Goal: Task Accomplishment & Management: Complete application form

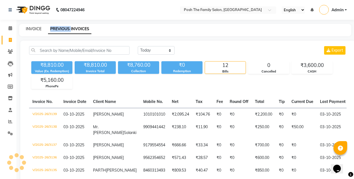
click at [34, 29] on link "INVOICE" at bounding box center [34, 28] width 16 height 5
select select "service"
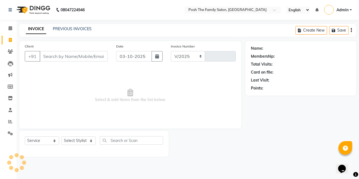
select select "6199"
type input "3140"
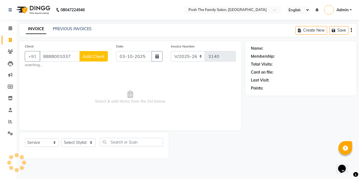
type input "8888001037"
click at [101, 55] on span "Add Client" at bounding box center [94, 56] width 22 height 5
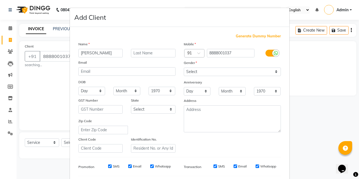
type input "[PERSON_NAME]"
click at [150, 50] on input "text" at bounding box center [153, 53] width 45 height 9
type input "shah"
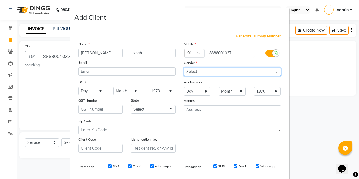
click at [199, 73] on select "Select [DEMOGRAPHIC_DATA] [DEMOGRAPHIC_DATA] Other Prefer Not To Say" at bounding box center [232, 72] width 97 height 9
select select "[DEMOGRAPHIC_DATA]"
click at [184, 68] on select "Select [DEMOGRAPHIC_DATA] [DEMOGRAPHIC_DATA] Other Prefer Not To Say" at bounding box center [232, 72] width 97 height 9
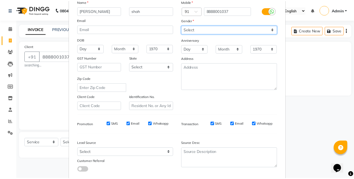
scroll to position [74, 0]
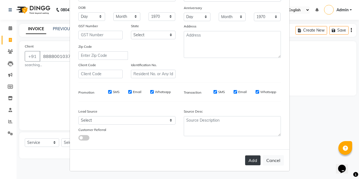
click at [257, 163] on button "Add" at bounding box center [252, 161] width 15 height 10
select select
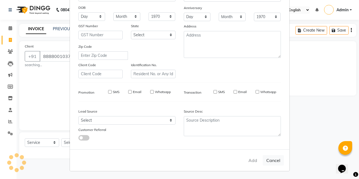
select select
checkbox input "false"
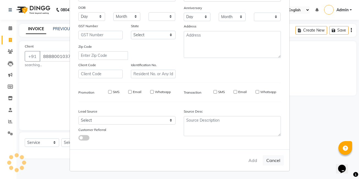
checkbox input "false"
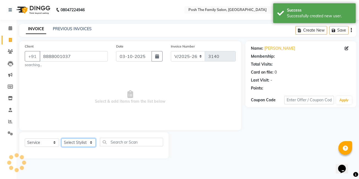
drag, startPoint x: 84, startPoint y: 147, endPoint x: 82, endPoint y: 138, distance: 8.7
click at [83, 146] on select "Select Stylist [PERSON_NAME] [PERSON_NAME] VRMA [PERSON_NAME] [PERSON_NAME] [PE…" at bounding box center [78, 142] width 34 height 9
select select "71170"
click at [61, 138] on select "Select Stylist [PERSON_NAME] [PERSON_NAME] VRMA [PERSON_NAME] [PERSON_NAME] [PE…" at bounding box center [78, 142] width 34 height 9
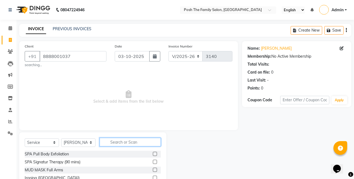
click at [117, 140] on input "text" at bounding box center [130, 142] width 61 height 9
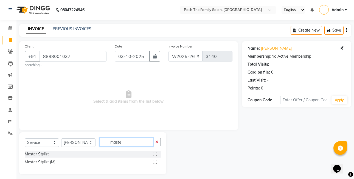
type input "maste"
click at [158, 154] on div at bounding box center [157, 154] width 8 height 7
click at [154, 156] on label at bounding box center [155, 154] width 4 height 4
click at [154, 156] on input "checkbox" at bounding box center [155, 155] width 4 height 4
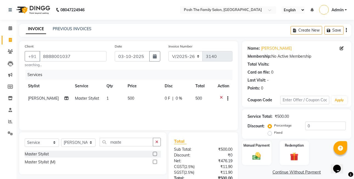
checkbox input "false"
click at [156, 162] on label at bounding box center [155, 162] width 4 height 4
click at [156, 162] on input "checkbox" at bounding box center [155, 162] width 4 height 4
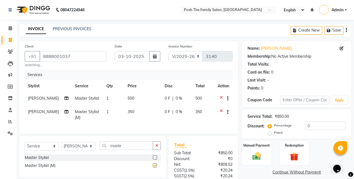
checkbox input "false"
drag, startPoint x: 139, startPoint y: 153, endPoint x: 137, endPoint y: 151, distance: 3.2
click at [137, 150] on input "maste" at bounding box center [127, 146] width 54 height 9
type input "m"
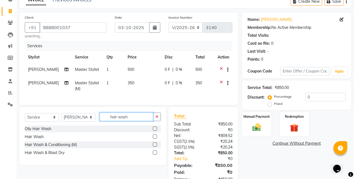
scroll to position [50, 0]
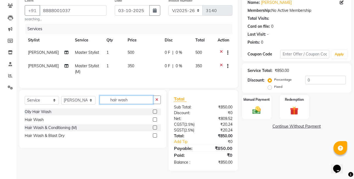
type input "hair wash"
click at [157, 120] on label at bounding box center [155, 120] width 4 height 4
click at [157, 120] on input "checkbox" at bounding box center [155, 120] width 4 height 4
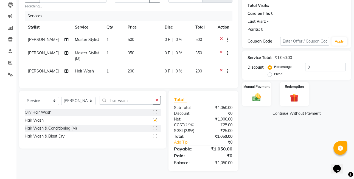
scroll to position [63, 0]
checkbox input "false"
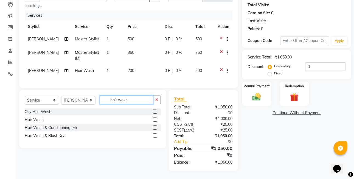
click at [132, 98] on input "hair wash" at bounding box center [127, 100] width 54 height 9
type input "h"
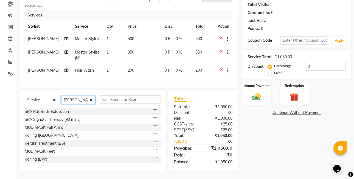
click at [82, 102] on select "Select Stylist [PERSON_NAME] [PERSON_NAME] VRMA [PERSON_NAME] [PERSON_NAME] [PE…" at bounding box center [78, 100] width 34 height 9
select select "59569"
click at [61, 96] on select "Select Stylist [PERSON_NAME] [PERSON_NAME] VRMA [PERSON_NAME] [PERSON_NAME] [PE…" at bounding box center [78, 100] width 34 height 9
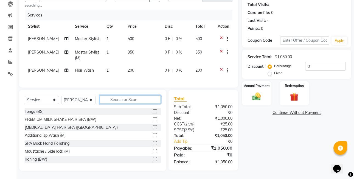
click at [132, 96] on input "text" at bounding box center [130, 99] width 61 height 9
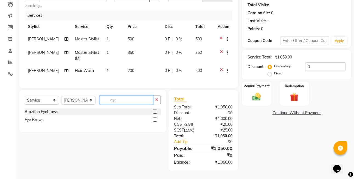
type input "eye"
click at [153, 119] on label at bounding box center [155, 120] width 4 height 4
click at [153, 119] on input "checkbox" at bounding box center [155, 120] width 4 height 4
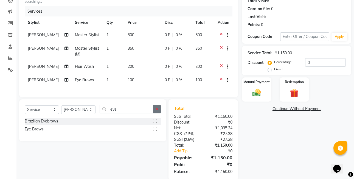
click at [155, 131] on label at bounding box center [155, 129] width 4 height 4
click at [155, 131] on input "checkbox" at bounding box center [155, 129] width 4 height 4
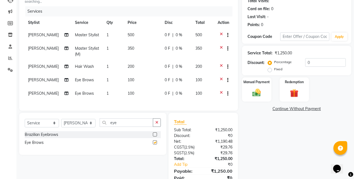
checkbox input "false"
click at [124, 87] on td "100" at bounding box center [142, 80] width 37 height 13
select select "59569"
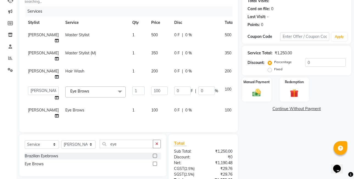
click at [151, 113] on span "100" at bounding box center [154, 110] width 7 height 5
select select "59569"
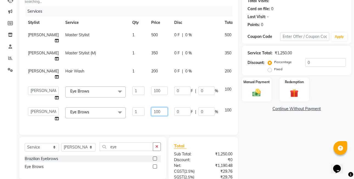
click at [151, 116] on input "100" at bounding box center [159, 111] width 16 height 9
type input "160"
click at [199, 65] on td "0 F | 0 %" at bounding box center [196, 56] width 51 height 18
select select "71170"
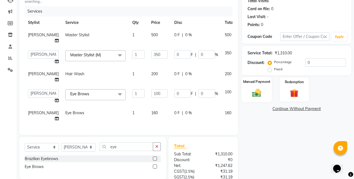
scroll to position [7, 0]
click at [243, 96] on icon at bounding box center [244, 92] width 3 height 7
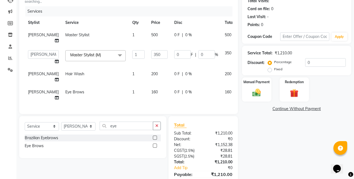
scroll to position [0, 0]
click at [275, 70] on label "Fixed" at bounding box center [279, 69] width 8 height 5
click at [271, 70] on input "Fixed" at bounding box center [271, 69] width 4 height 4
radio input "true"
drag, startPoint x: 265, startPoint y: 87, endPoint x: 264, endPoint y: 84, distance: 3.1
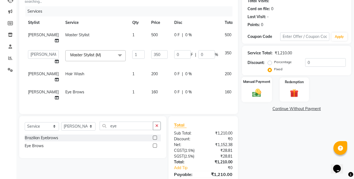
click at [265, 86] on div "Manual Payment" at bounding box center [257, 89] width 31 height 25
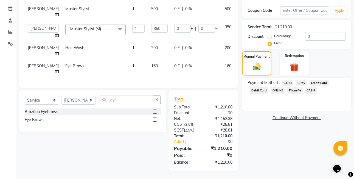
scroll to position [111, 0]
click at [298, 87] on span "PhonePe" at bounding box center [295, 90] width 16 height 6
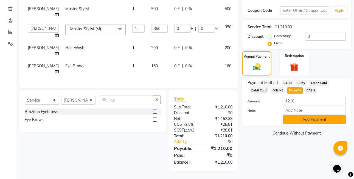
click at [305, 115] on button "Add Payment" at bounding box center [314, 119] width 63 height 9
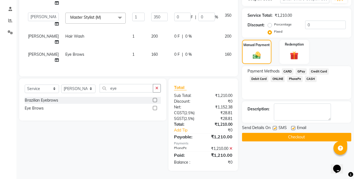
scroll to position [123, 0]
click at [309, 133] on button "Checkout" at bounding box center [296, 137] width 109 height 9
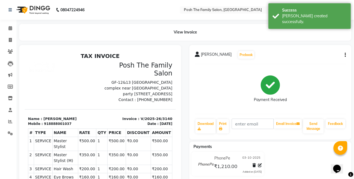
click at [345, 55] on icon "button" at bounding box center [345, 55] width 1 height 0
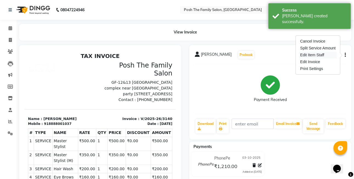
click at [314, 56] on div "Edit Item Staff" at bounding box center [319, 55] width 38 height 7
select select
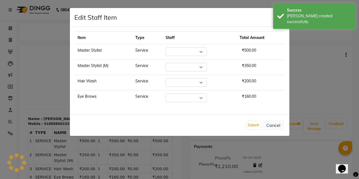
select select "71170"
select select "59569"
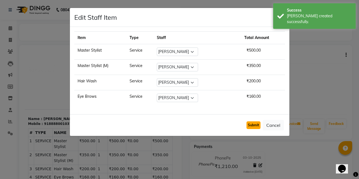
click at [253, 127] on button "Submit" at bounding box center [253, 125] width 14 height 8
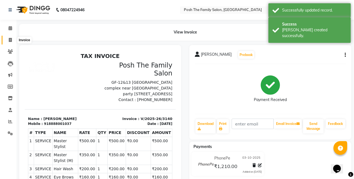
click at [8, 38] on span at bounding box center [10, 40] width 10 height 6
select select "service"
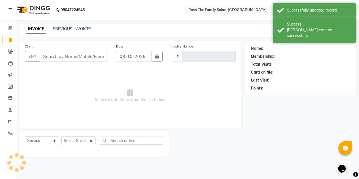
type input "3141"
select select "6199"
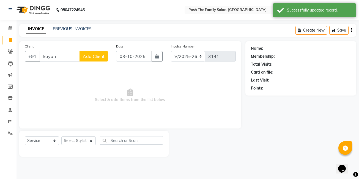
type input "kayan"
click at [101, 56] on span "Add Client" at bounding box center [94, 56] width 22 height 5
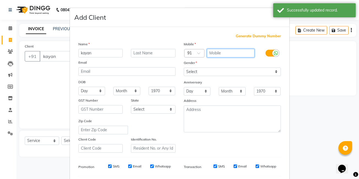
click at [211, 56] on input "text" at bounding box center [231, 53] width 48 height 9
type input "\"
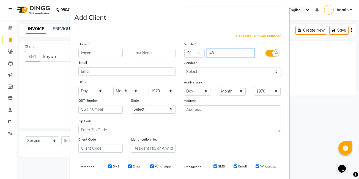
type input "4"
type input "78896522341"
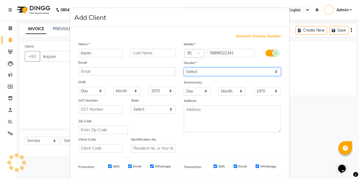
click at [210, 72] on select "Select [DEMOGRAPHIC_DATA] [DEMOGRAPHIC_DATA] Other Prefer Not To Say" at bounding box center [232, 72] width 97 height 9
click at [184, 68] on select "Select [DEMOGRAPHIC_DATA] [DEMOGRAPHIC_DATA] Other Prefer Not To Say" at bounding box center [232, 72] width 97 height 9
click at [212, 73] on select "Select [DEMOGRAPHIC_DATA] [DEMOGRAPHIC_DATA] Other Prefer Not To Say" at bounding box center [232, 72] width 97 height 9
select select "[DEMOGRAPHIC_DATA]"
click at [184, 68] on select "Select [DEMOGRAPHIC_DATA] [DEMOGRAPHIC_DATA] Other Prefer Not To Say" at bounding box center [232, 72] width 97 height 9
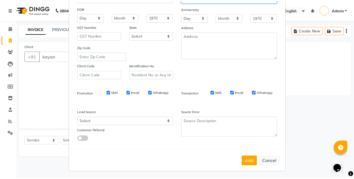
scroll to position [74, 0]
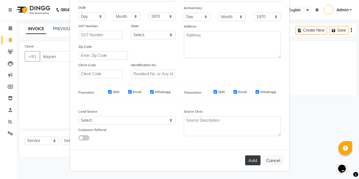
click at [252, 163] on button "Add" at bounding box center [252, 161] width 15 height 10
type input "78896522341"
select select
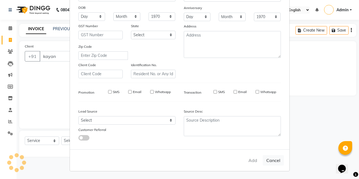
select select
checkbox input "false"
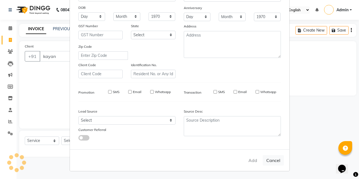
checkbox input "false"
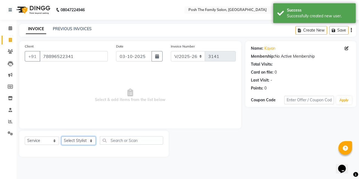
click at [75, 138] on select "Select Stylist [PERSON_NAME] [PERSON_NAME] VRMA [PERSON_NAME] [PERSON_NAME] [PE…" at bounding box center [78, 141] width 34 height 9
select select "53742"
click at [61, 137] on select "Select Stylist [PERSON_NAME] [PERSON_NAME] VRMA [PERSON_NAME] [PERSON_NAME] [PE…" at bounding box center [78, 141] width 34 height 9
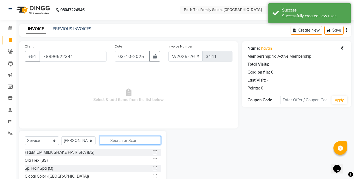
click at [125, 141] on input "text" at bounding box center [130, 140] width 61 height 9
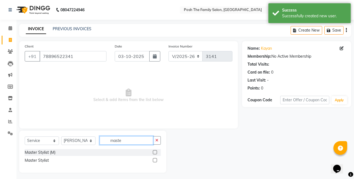
type input "maste"
click at [156, 151] on label at bounding box center [155, 152] width 4 height 4
click at [156, 151] on input "checkbox" at bounding box center [155, 153] width 4 height 4
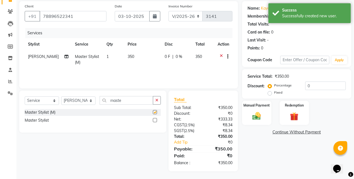
checkbox input "false"
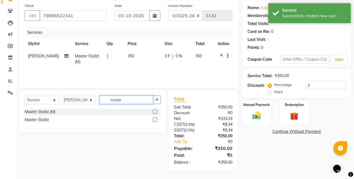
click at [134, 99] on input "maste" at bounding box center [127, 100] width 54 height 9
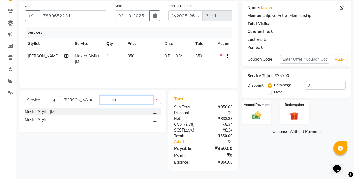
type input "m"
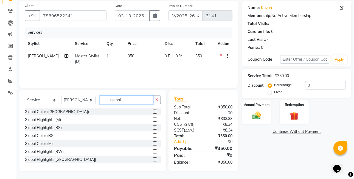
scroll to position [41, 0]
type input "global"
click at [153, 143] on label at bounding box center [155, 143] width 4 height 4
click at [153, 143] on input "checkbox" at bounding box center [155, 144] width 4 height 4
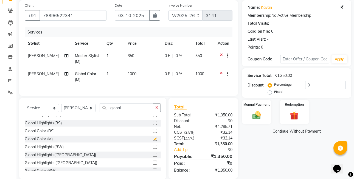
scroll to position [25, 0]
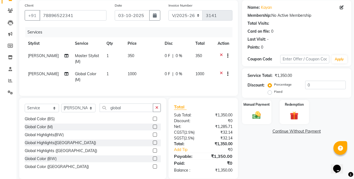
checkbox input "false"
click at [275, 92] on label "Fixed" at bounding box center [279, 91] width 8 height 5
click at [269, 92] on input "Fixed" at bounding box center [271, 92] width 4 height 4
radio input "true"
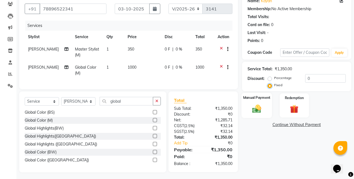
scroll to position [53, 0]
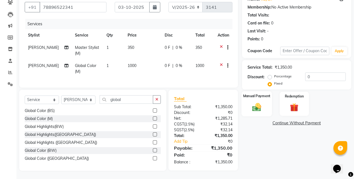
click at [259, 102] on img at bounding box center [257, 107] width 14 height 10
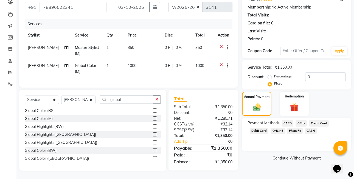
click at [313, 128] on span "CASH" at bounding box center [311, 131] width 12 height 6
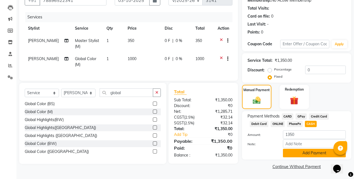
click at [314, 151] on button "Add Payment" at bounding box center [314, 153] width 63 height 9
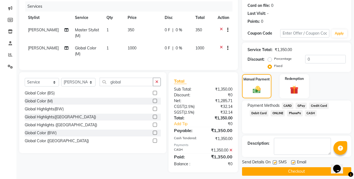
scroll to position [73, 0]
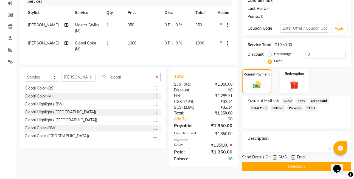
click at [312, 165] on button "Checkout" at bounding box center [296, 166] width 109 height 9
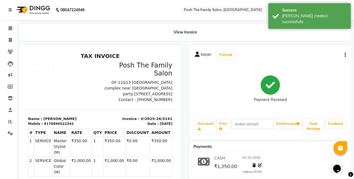
click at [344, 53] on button "button" at bounding box center [344, 55] width 3 height 6
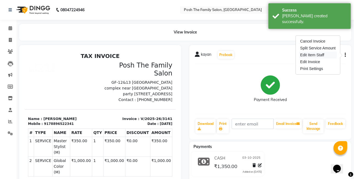
click at [312, 56] on div "Edit Item Staff" at bounding box center [319, 55] width 38 height 7
select select "53742"
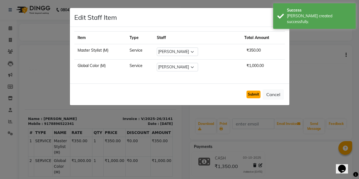
click at [253, 95] on button "Submit" at bounding box center [253, 95] width 14 height 8
